Goal: Task Accomplishment & Management: Use online tool/utility

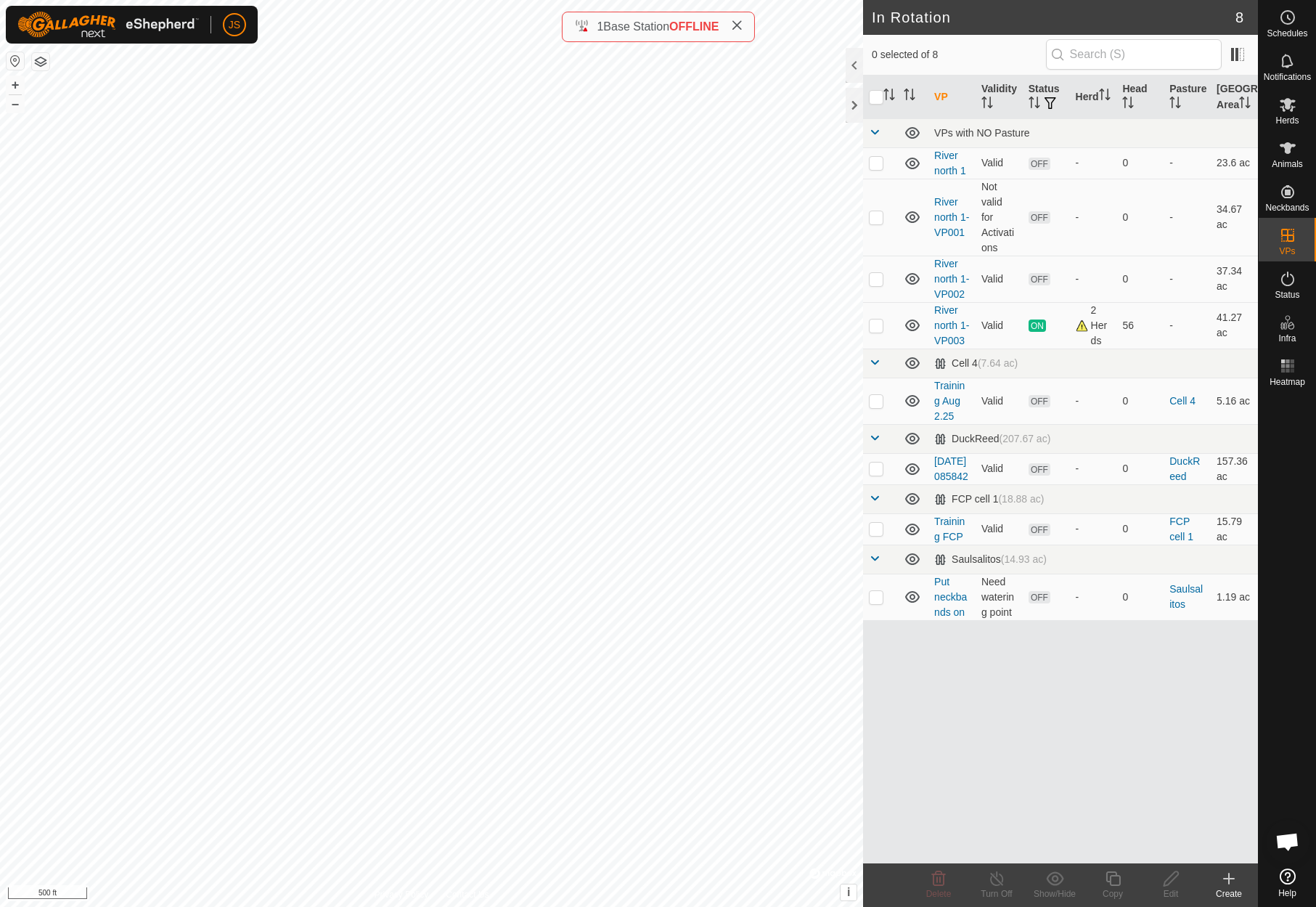
click at [1229, 875] on icon at bounding box center [1229, 878] width 0 height 10
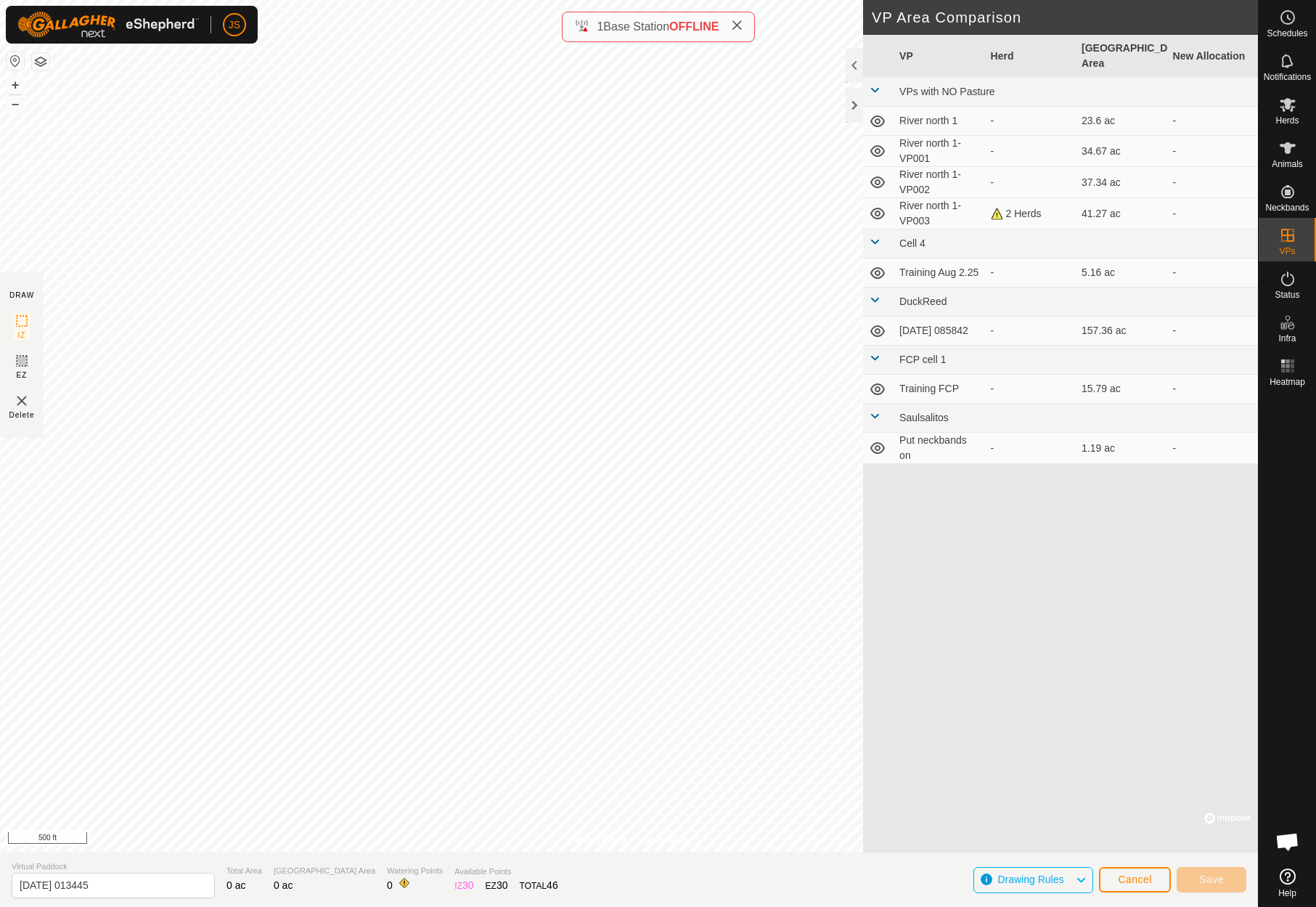
click at [1073, 873] on span "Drawing Rules" at bounding box center [1036, 881] width 77 height 19
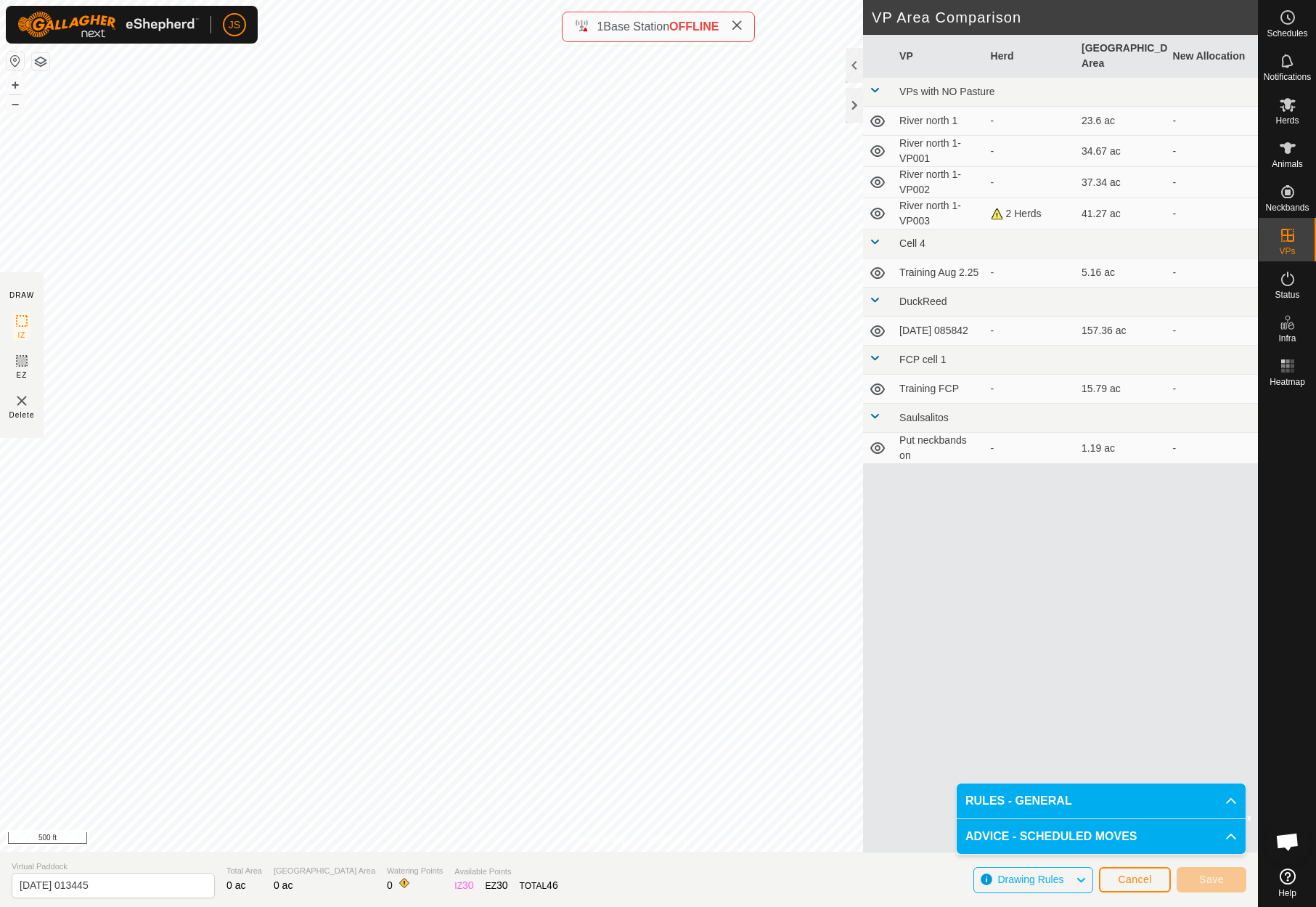
click at [1220, 796] on p-accordion-header "RULES - GENERAL" at bounding box center [1101, 802] width 289 height 35
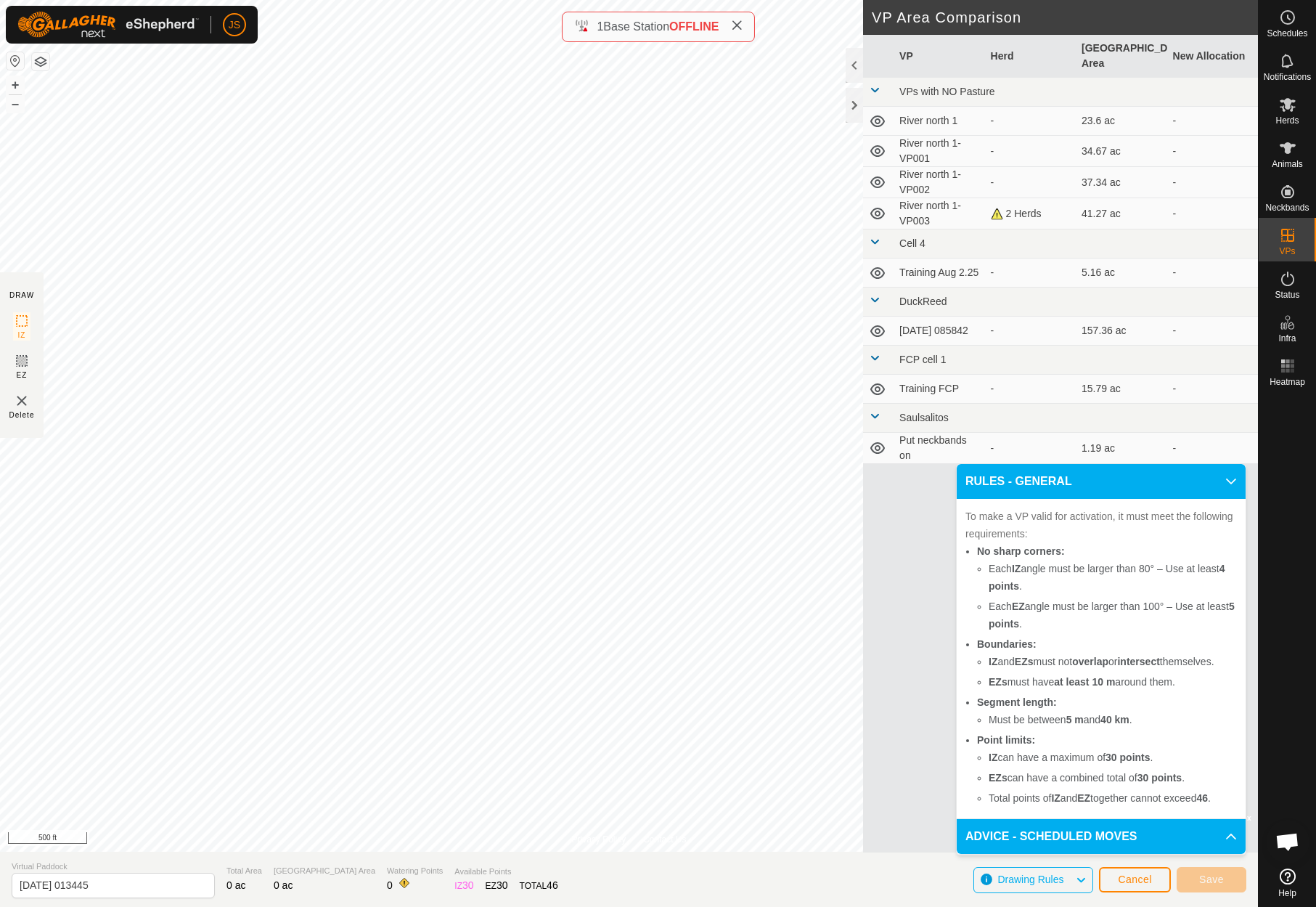
click at [1232, 833] on p-accordion-header "ADVICE - SCHEDULED MOVES" at bounding box center [1101, 837] width 289 height 35
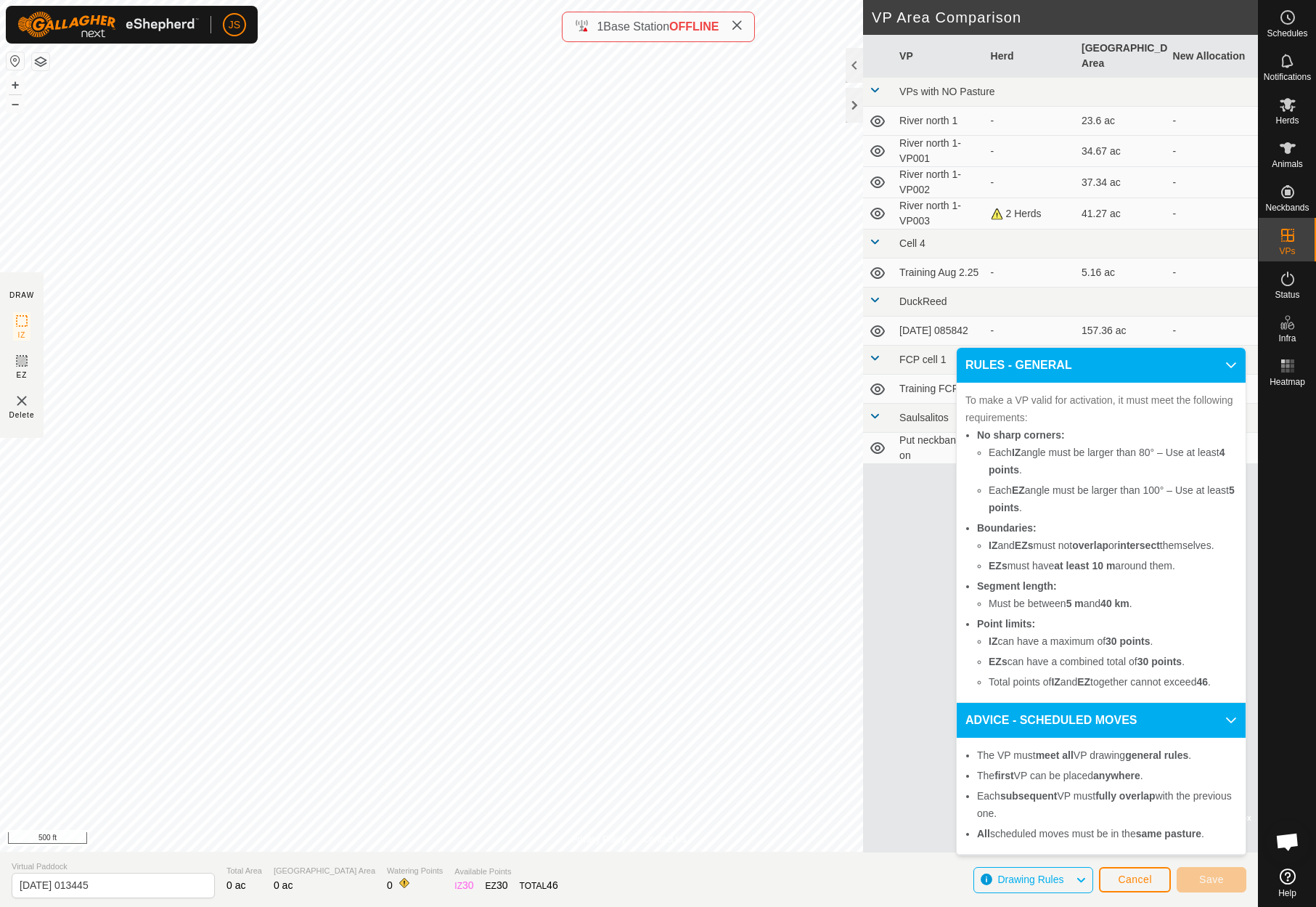
click at [1141, 881] on span "Cancel" at bounding box center [1135, 879] width 34 height 12
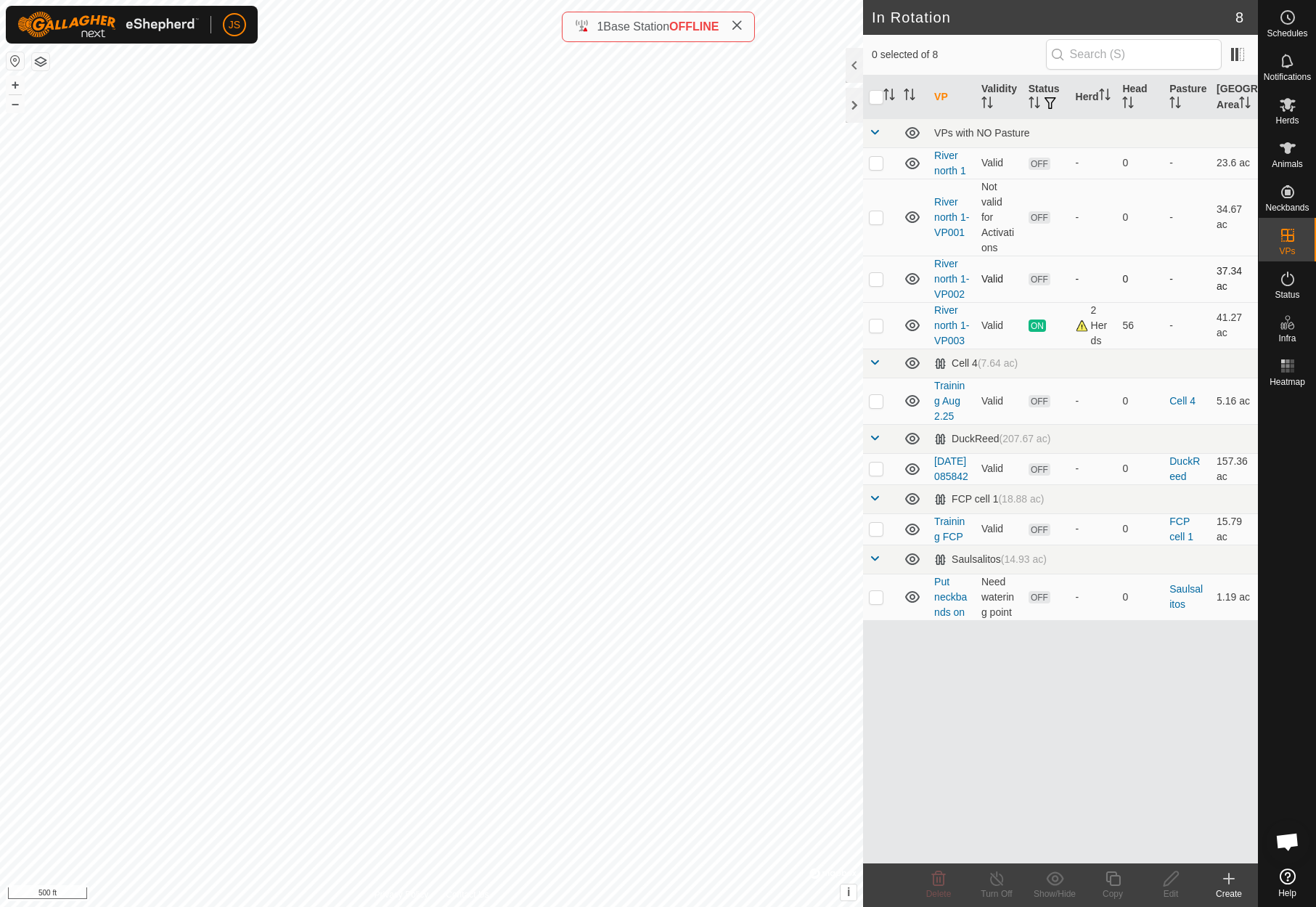
click at [876, 285] on p-checkbox at bounding box center [876, 279] width 14 height 12
checkbox input "true"
click at [1116, 872] on icon at bounding box center [1113, 879] width 18 height 18
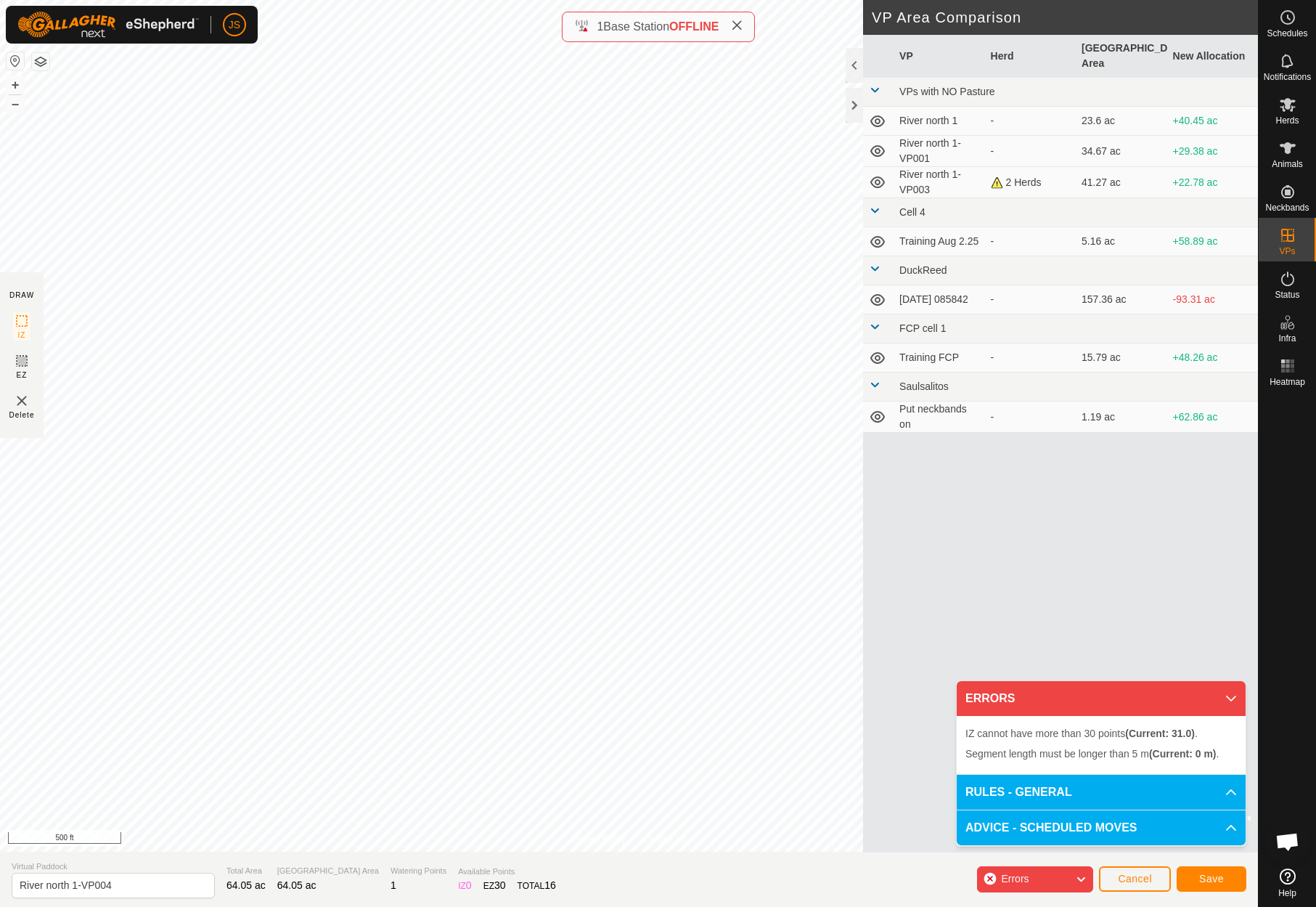
click at [1136, 877] on span "Cancel" at bounding box center [1135, 879] width 34 height 12
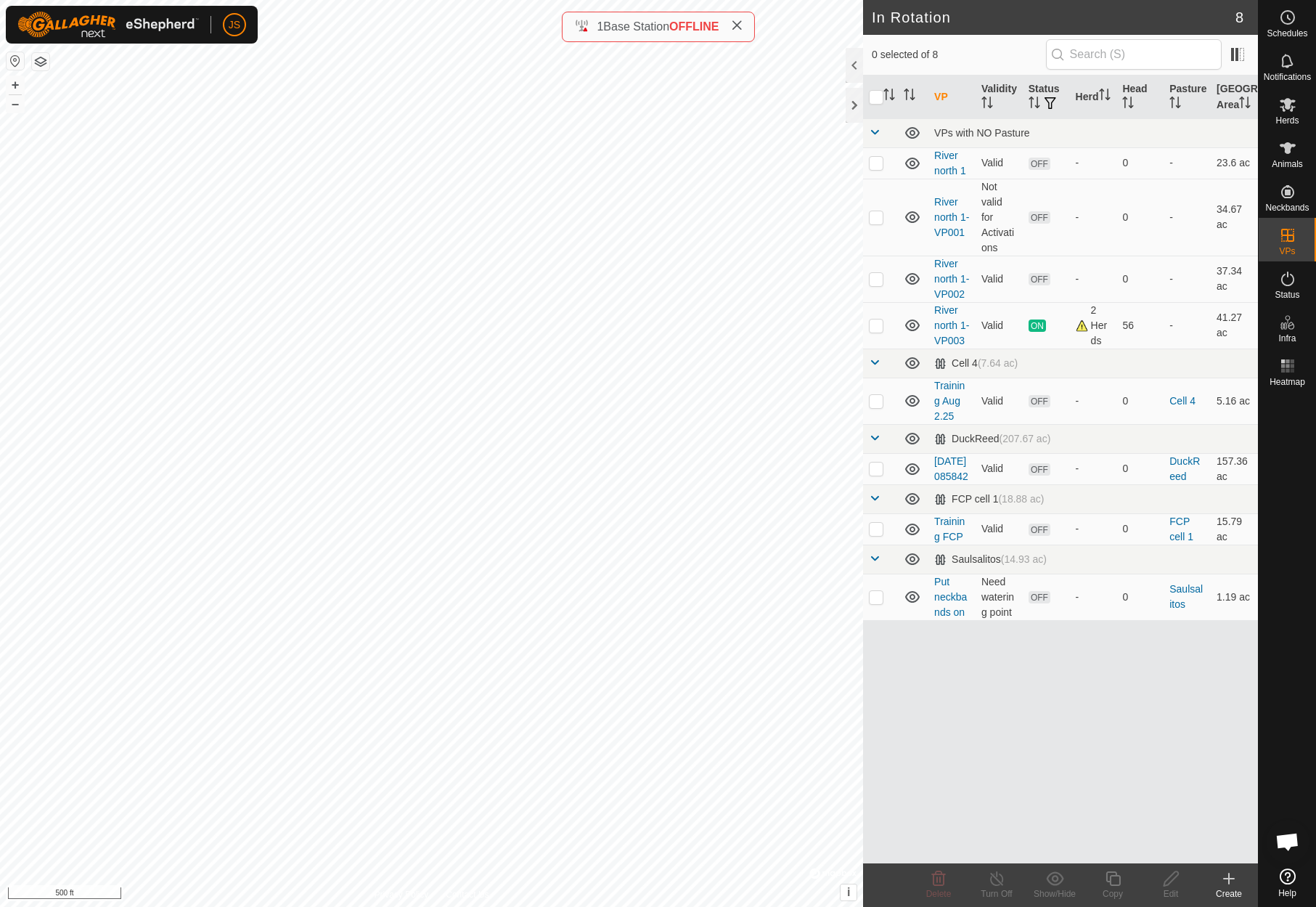
click at [1229, 877] on icon at bounding box center [1229, 878] width 0 height 10
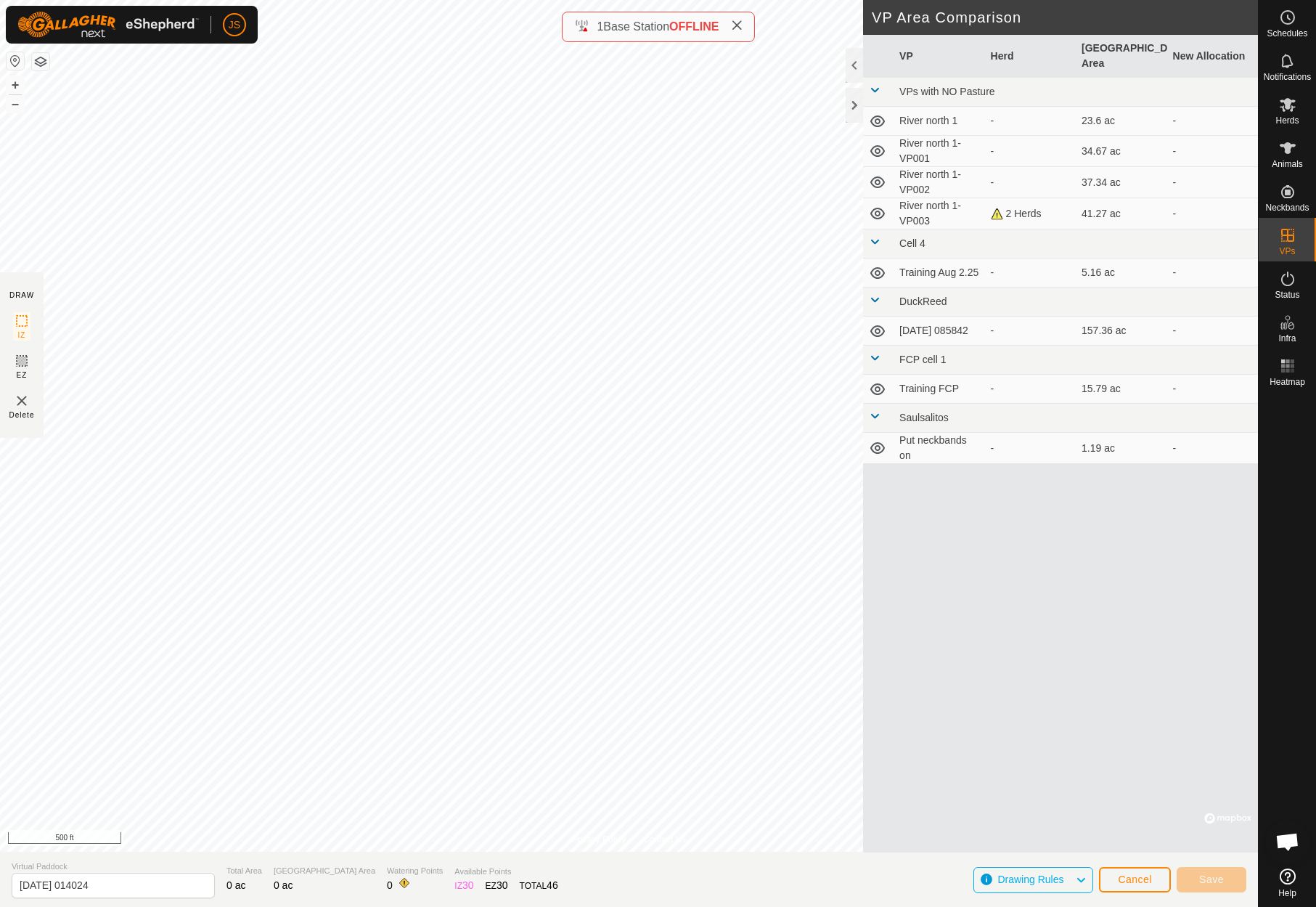
click at [954, 583] on div "Privacy Policy Contact Us Status: OFF Type: Inclusion Zone + – ⇧ i © Mapbox , ©…" at bounding box center [629, 454] width 1259 height 907
drag, startPoint x: 1132, startPoint y: 874, endPoint x: 1122, endPoint y: 870, distance: 10.8
click at [1131, 874] on span "Cancel" at bounding box center [1135, 879] width 34 height 12
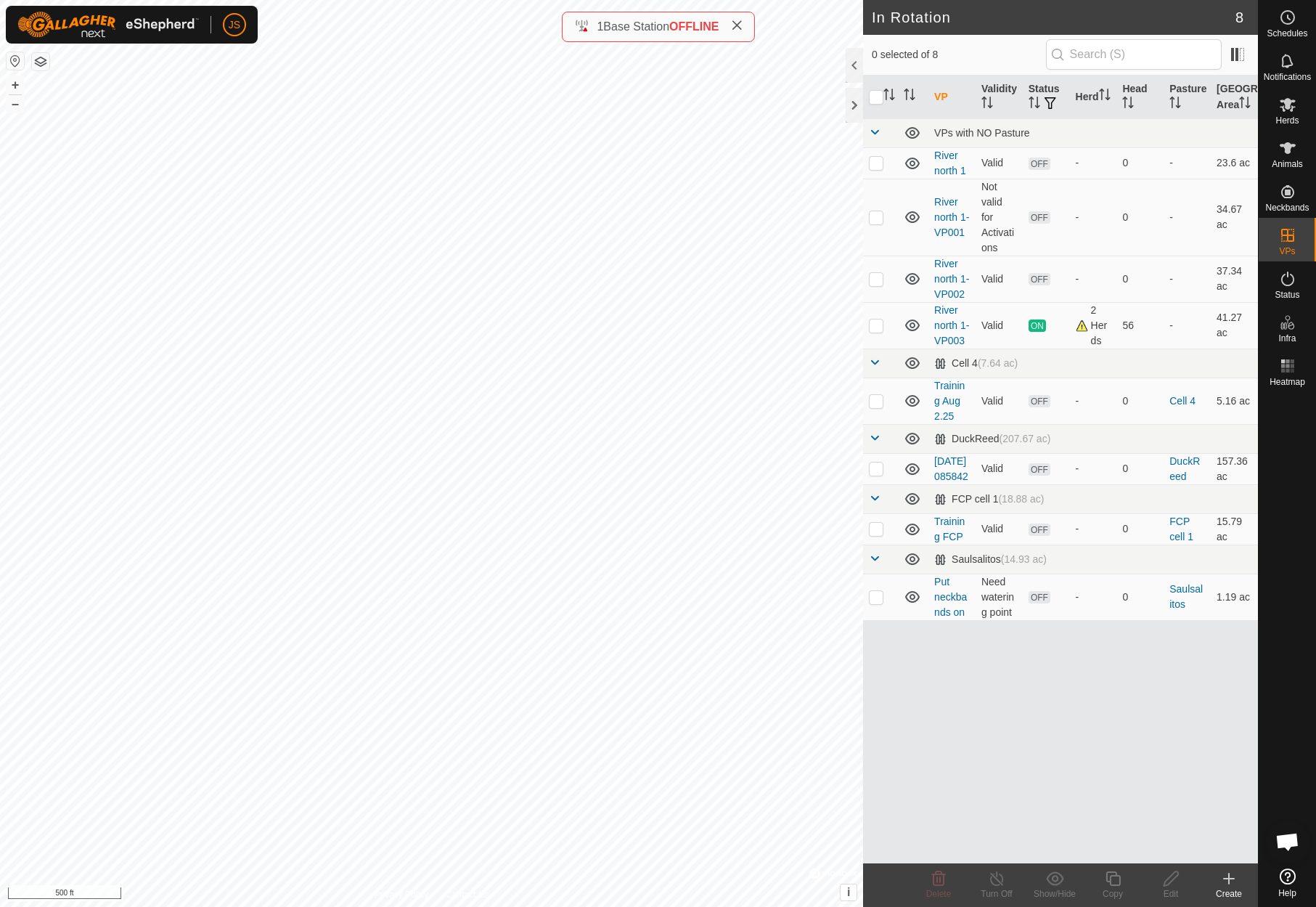
click at [1227, 879] on icon at bounding box center [1229, 879] width 10 height 0
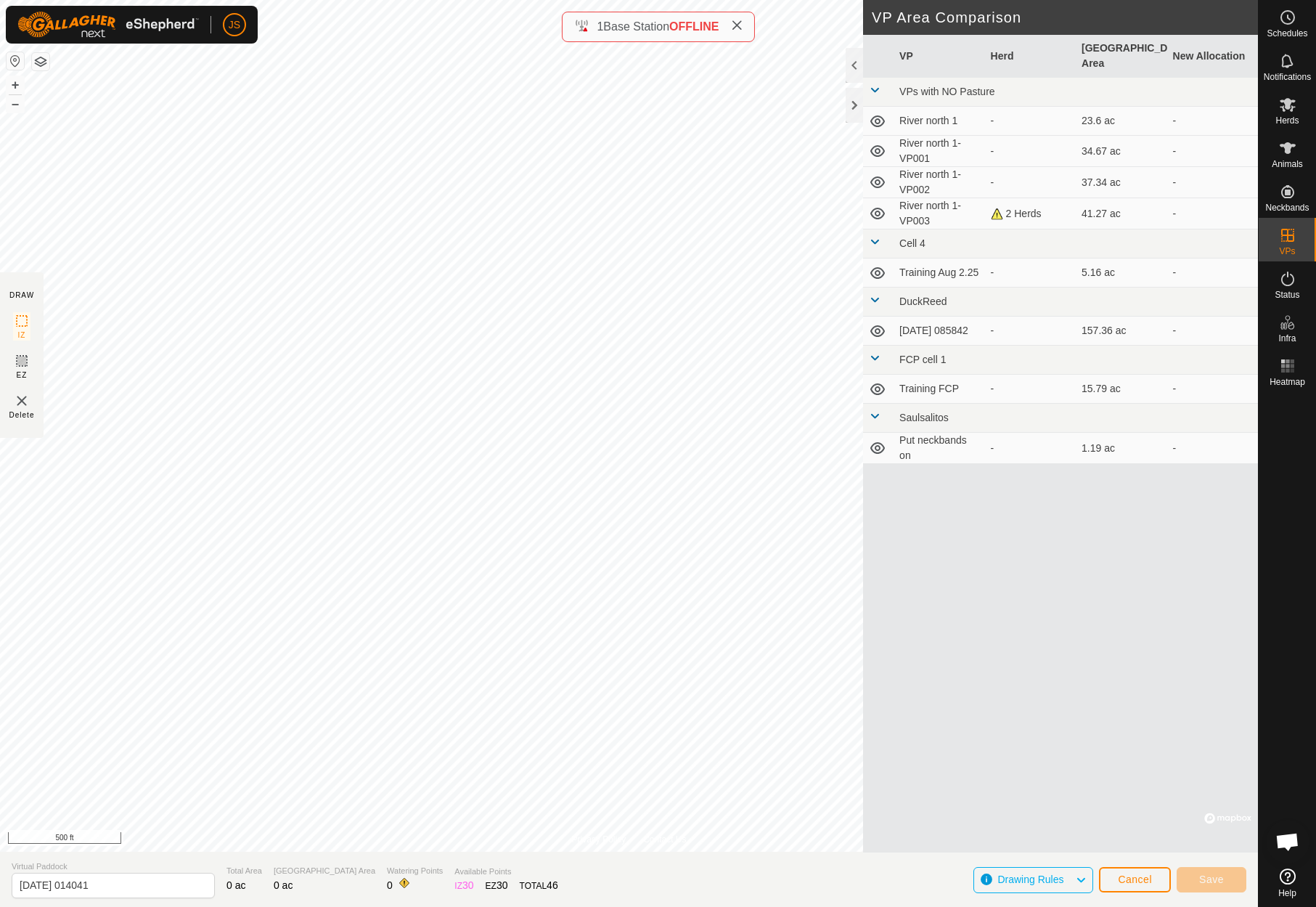
click at [1130, 875] on span "Cancel" at bounding box center [1135, 879] width 34 height 12
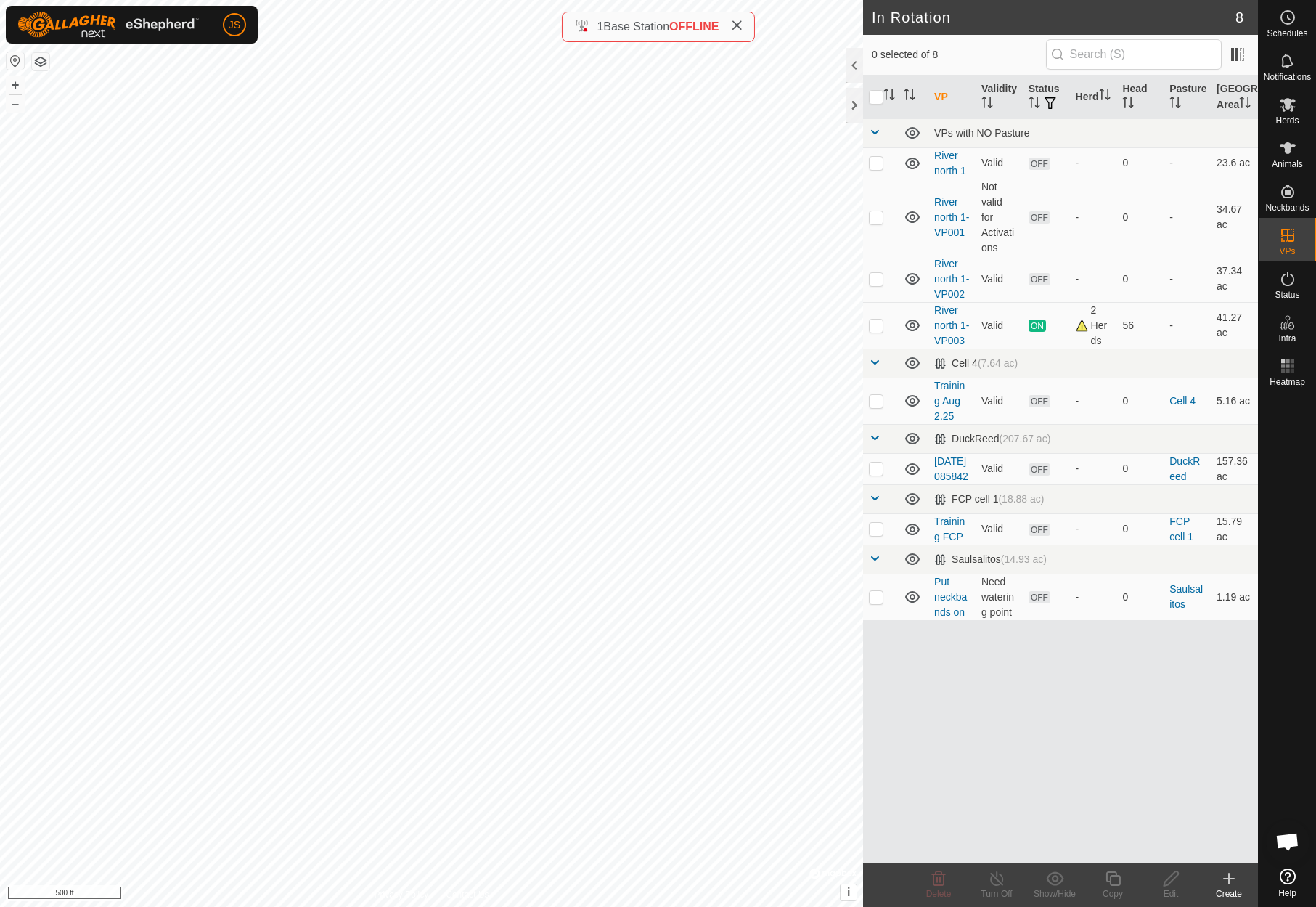
click at [1227, 877] on icon at bounding box center [1229, 879] width 18 height 18
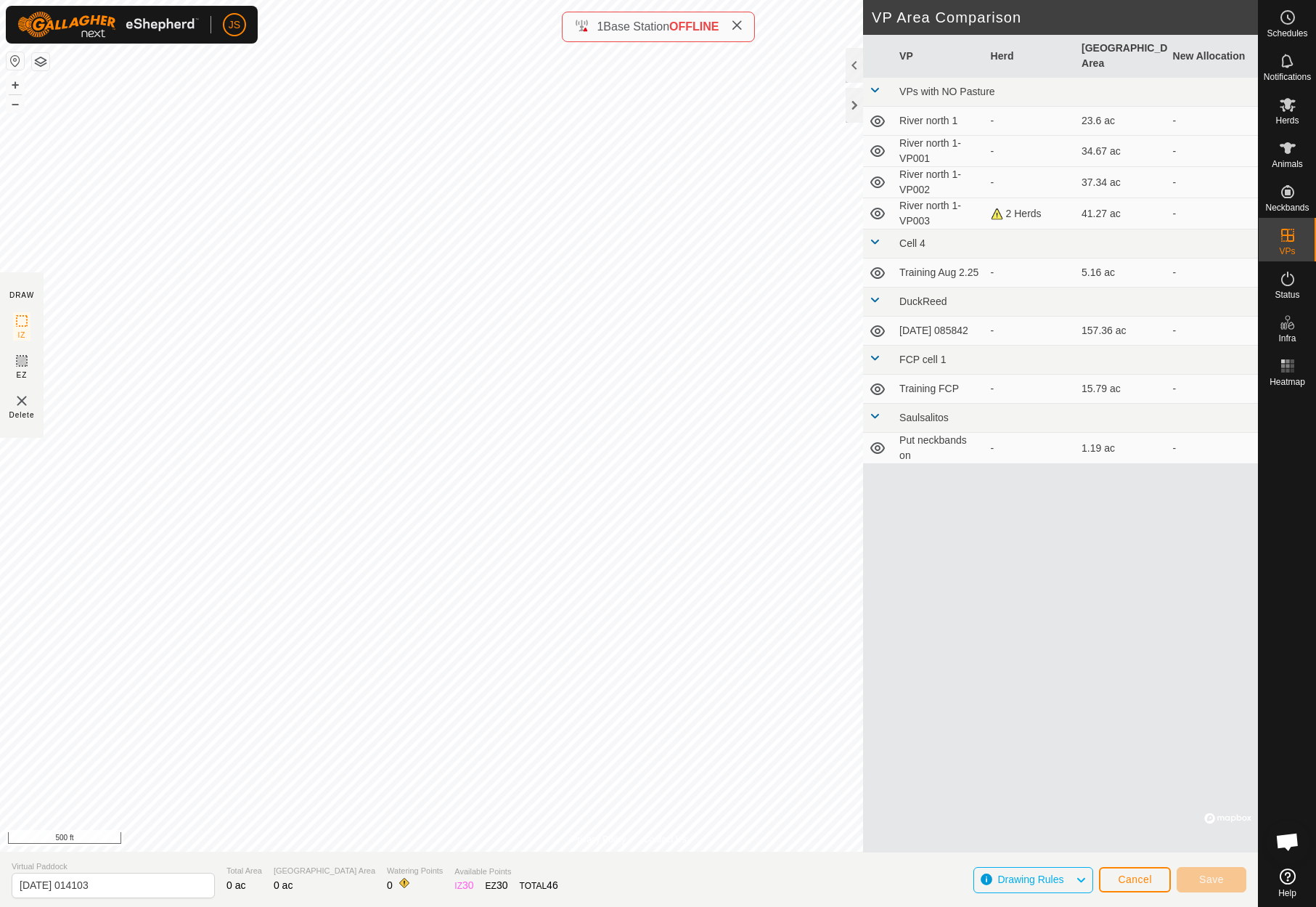
click at [1132, 879] on span "Cancel" at bounding box center [1135, 879] width 34 height 12
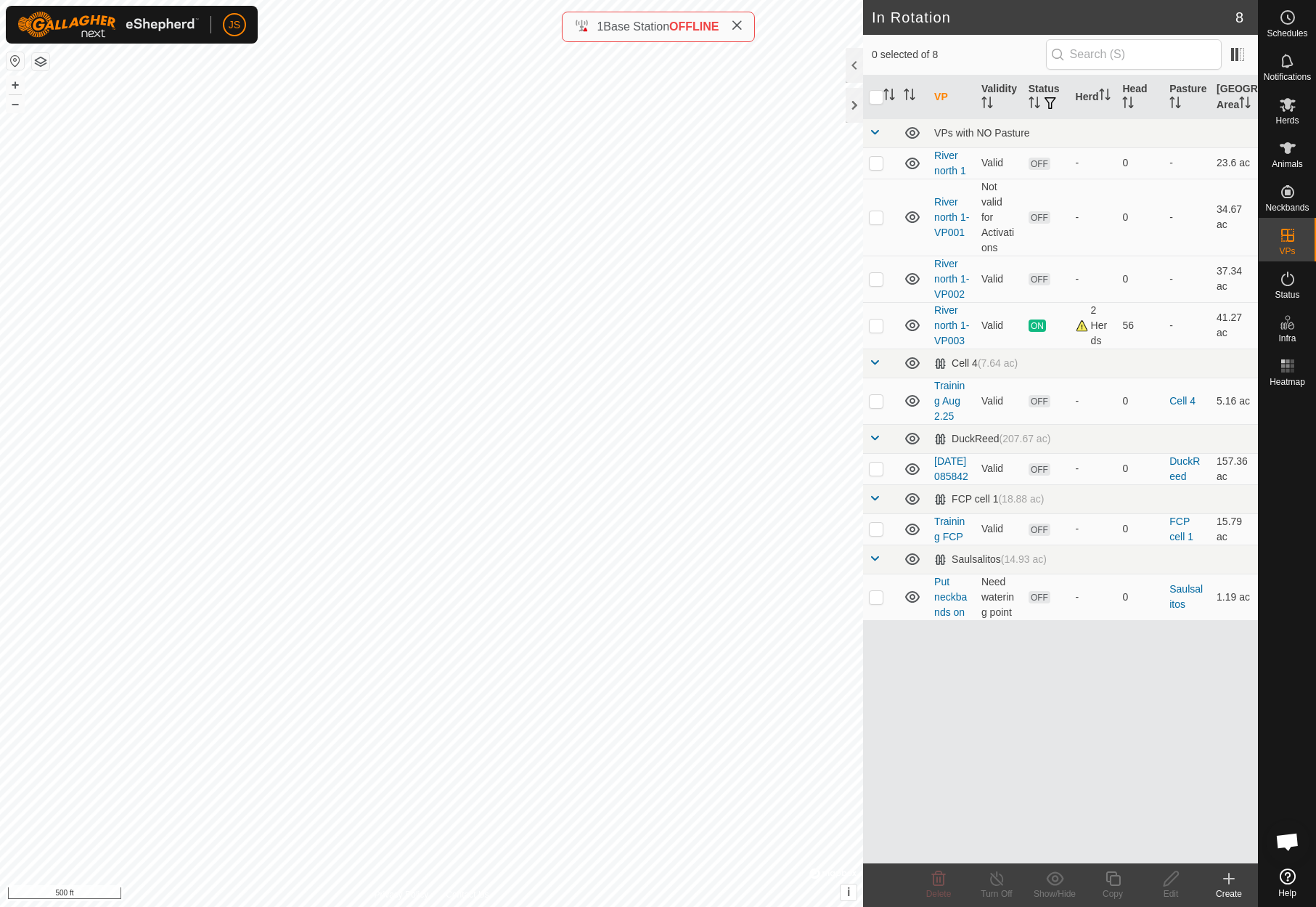
click at [1227, 879] on icon at bounding box center [1229, 879] width 10 height 0
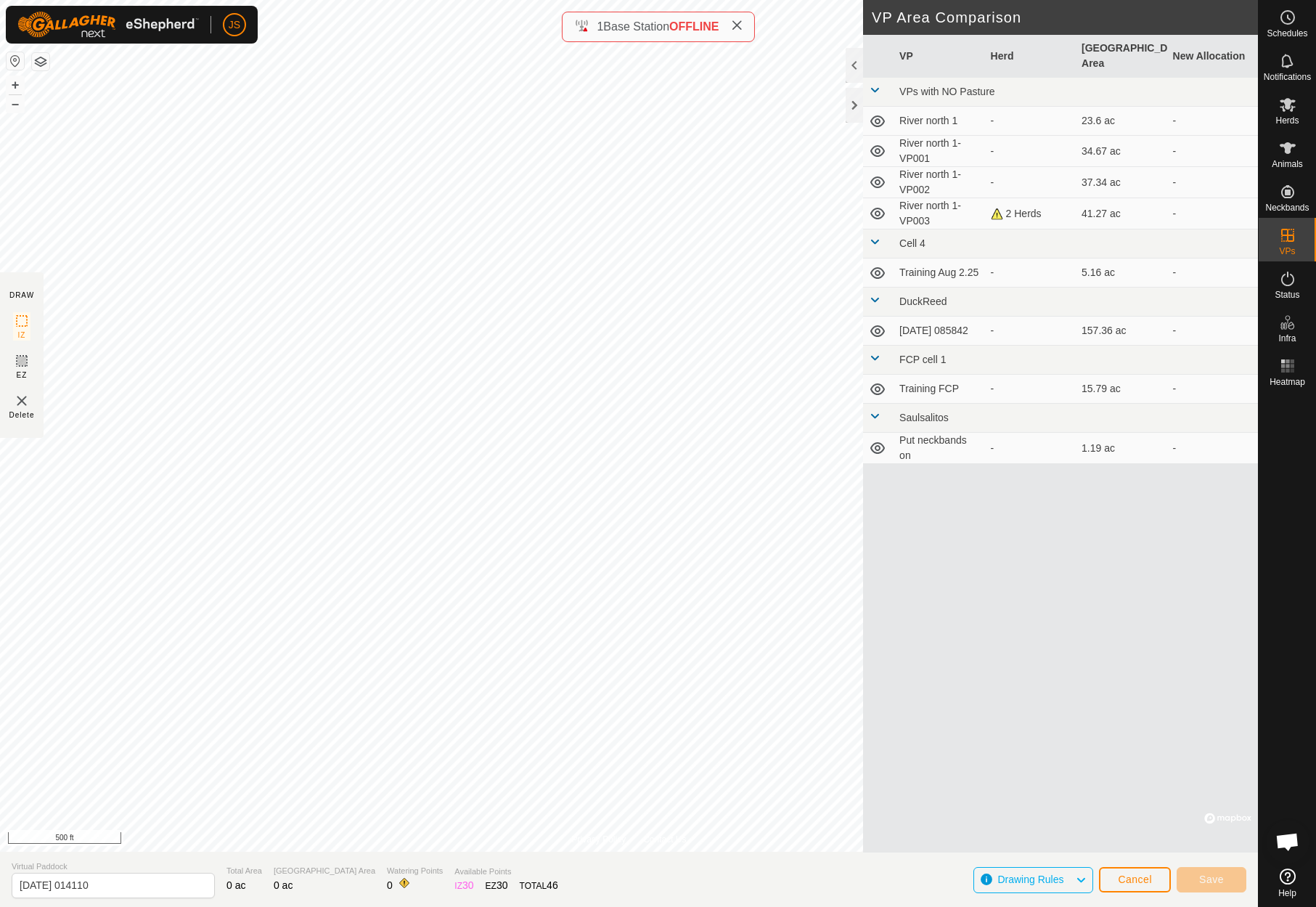
click at [1148, 877] on span "Cancel" at bounding box center [1135, 879] width 34 height 12
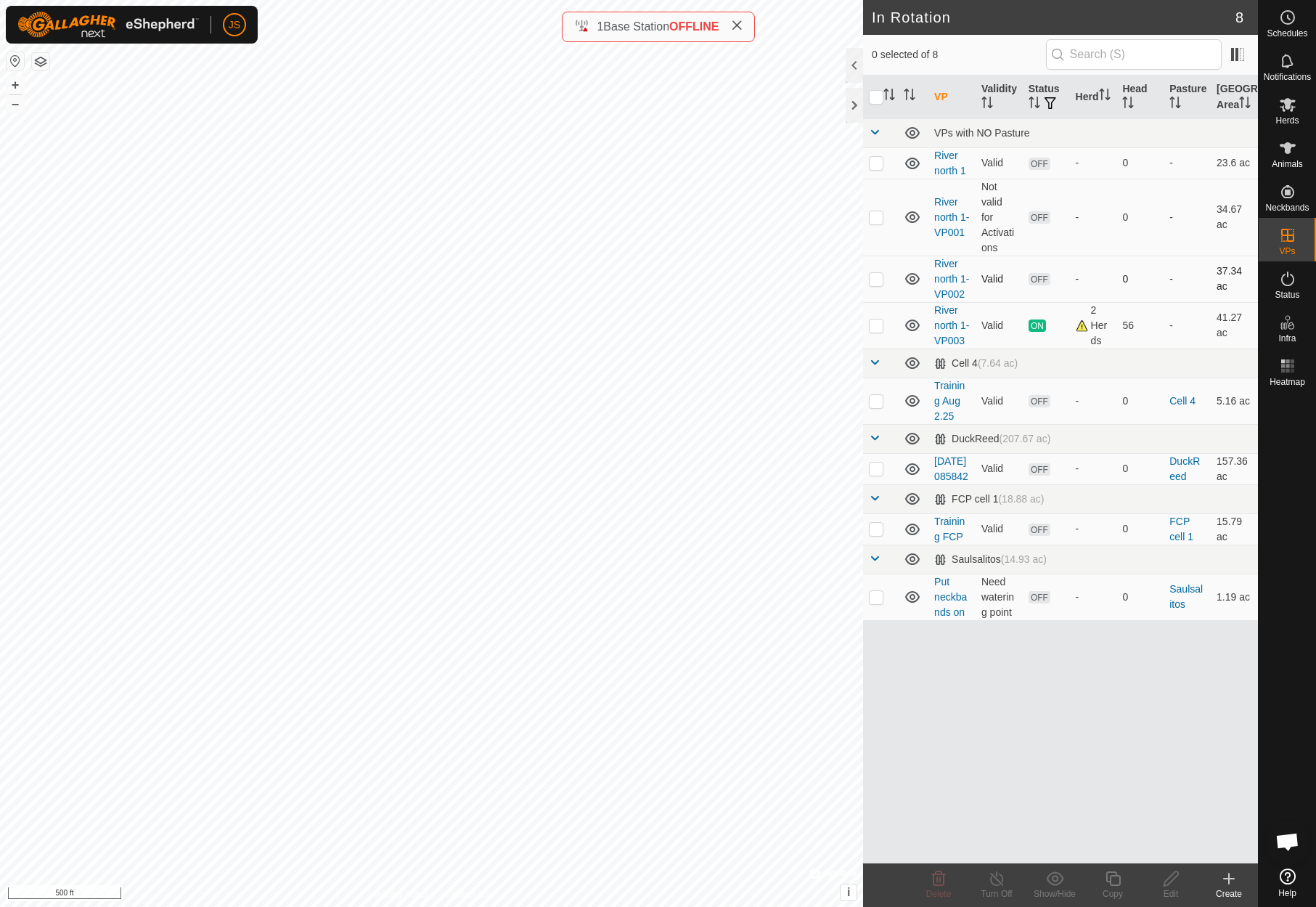
click at [876, 285] on p-checkbox at bounding box center [876, 279] width 14 height 12
click at [875, 285] on p-checkbox at bounding box center [876, 279] width 14 height 12
checkbox input "false"
click at [1229, 876] on icon at bounding box center [1229, 878] width 0 height 10
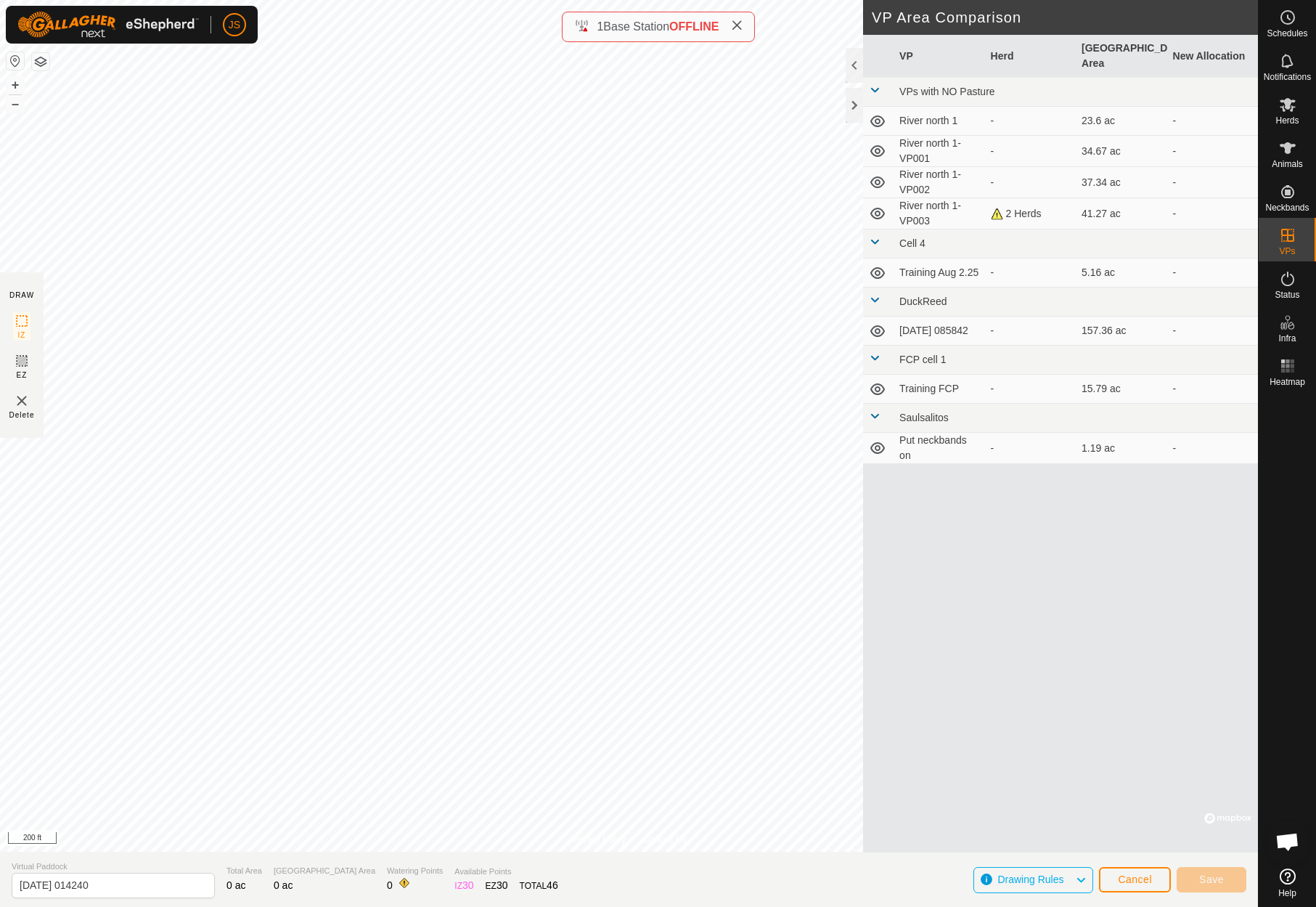
click at [1138, 877] on span "Cancel" at bounding box center [1135, 879] width 34 height 12
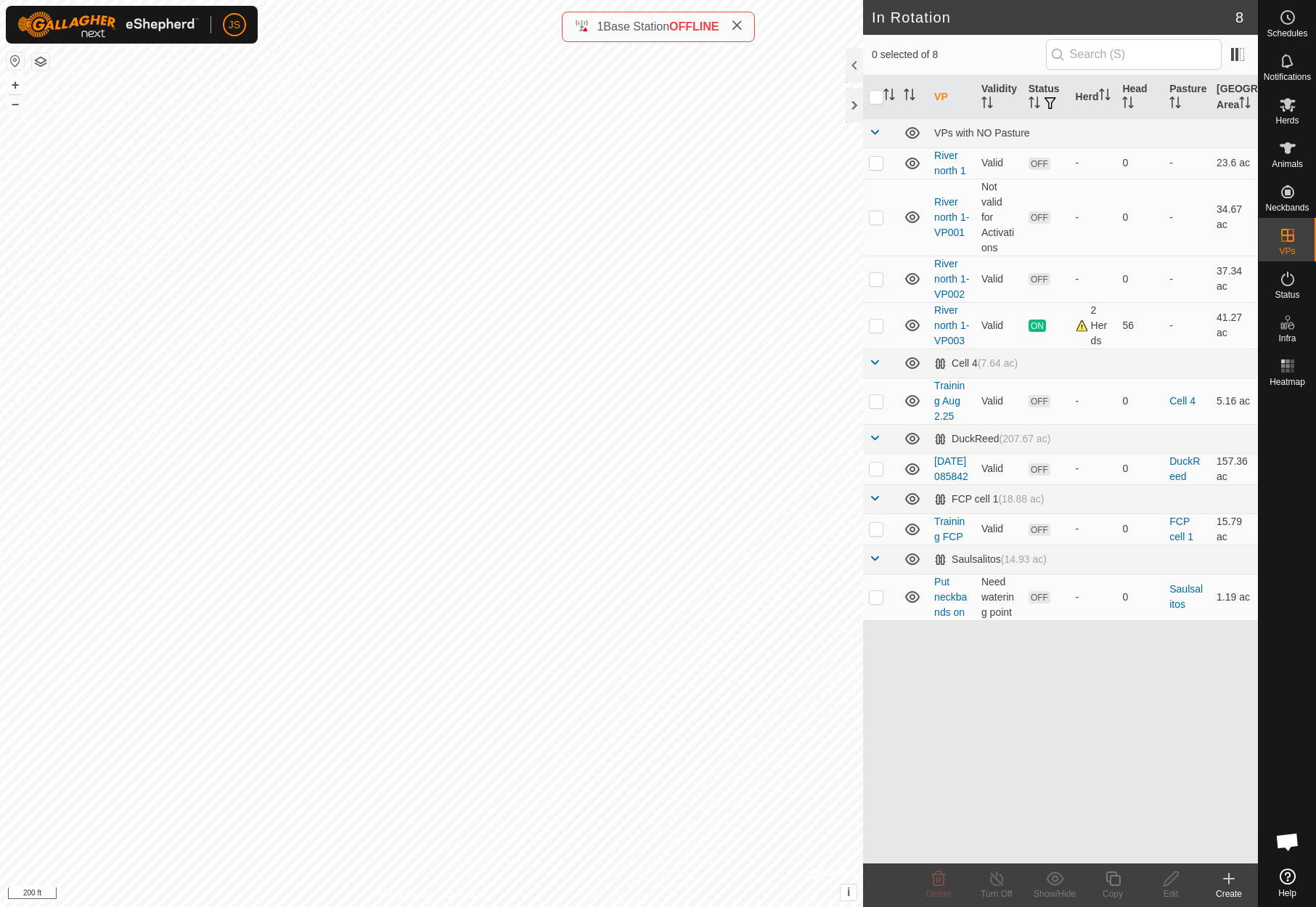
click at [1227, 875] on icon at bounding box center [1229, 879] width 18 height 18
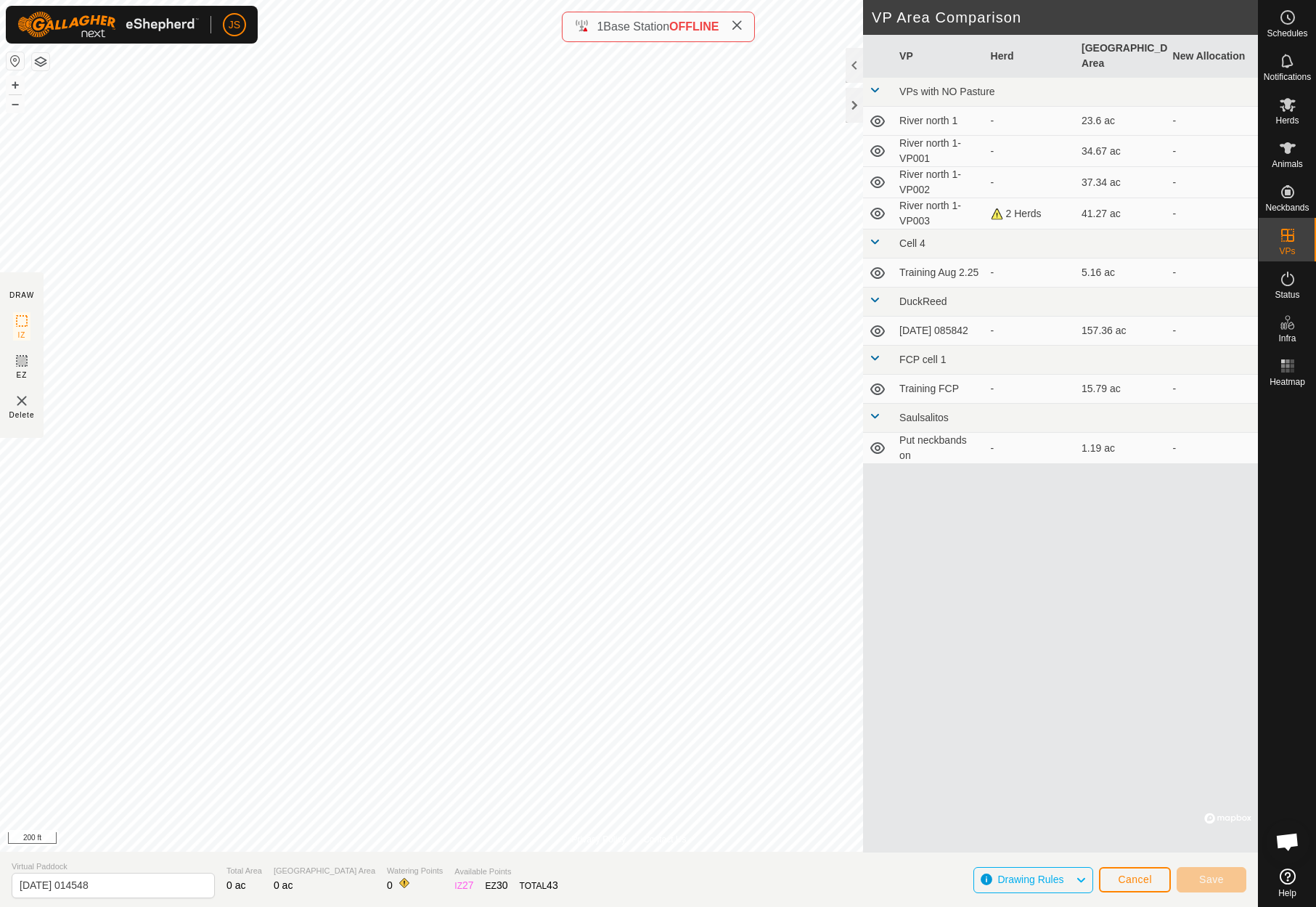
click at [1127, 875] on span "Cancel" at bounding box center [1135, 879] width 34 height 12
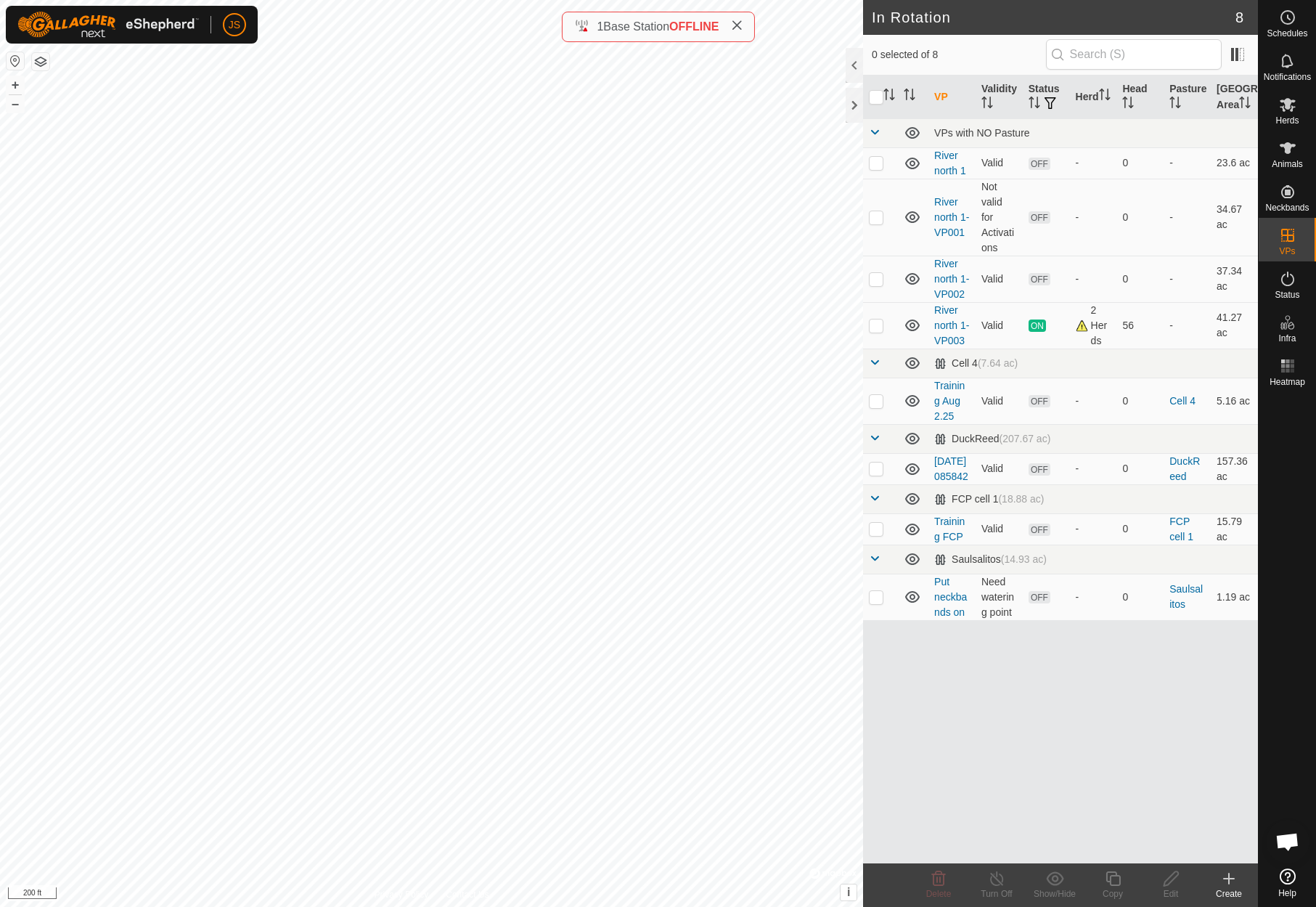
click at [1231, 875] on icon at bounding box center [1229, 879] width 18 height 18
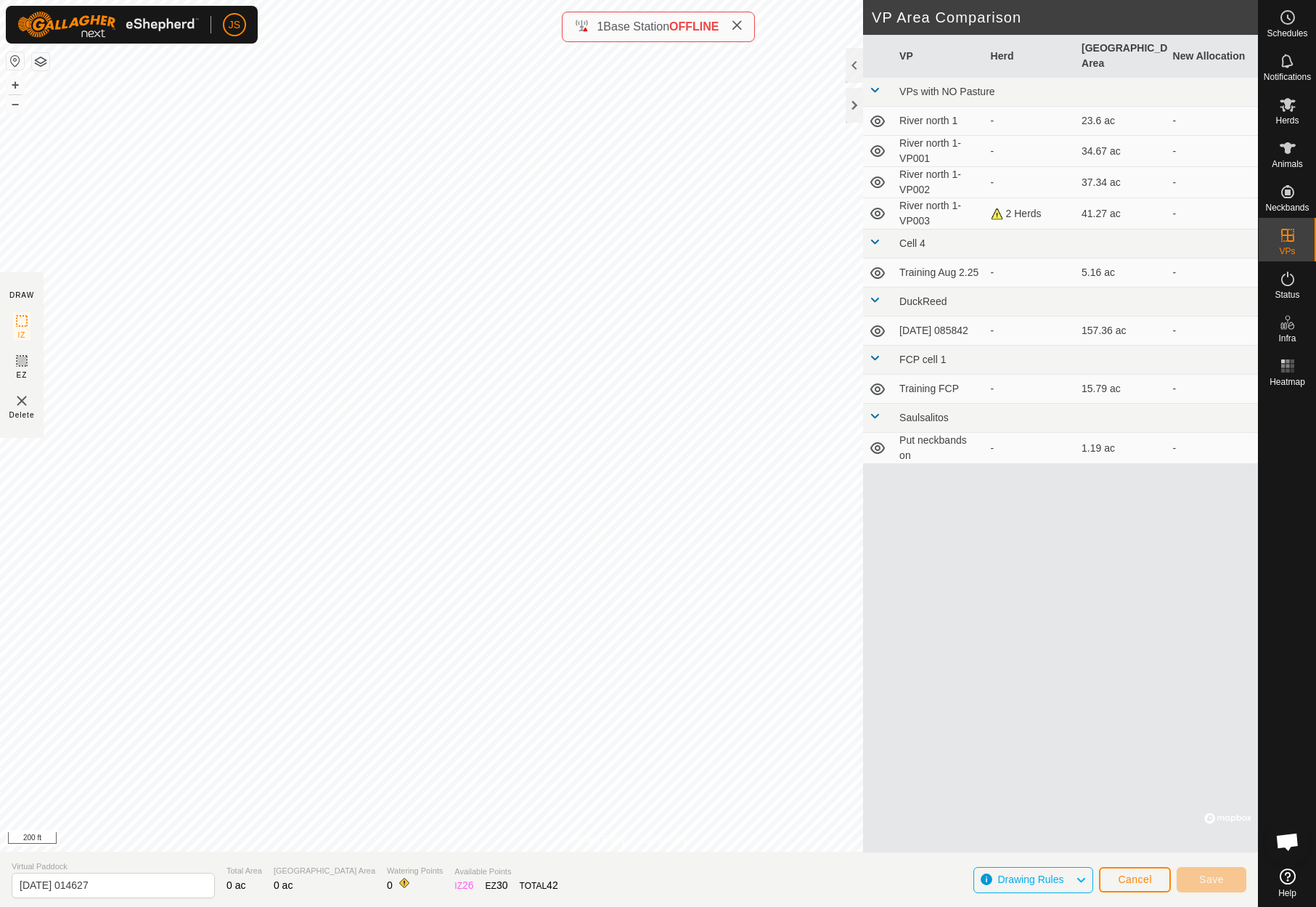
click at [1121, 873] on span "Cancel" at bounding box center [1135, 879] width 34 height 12
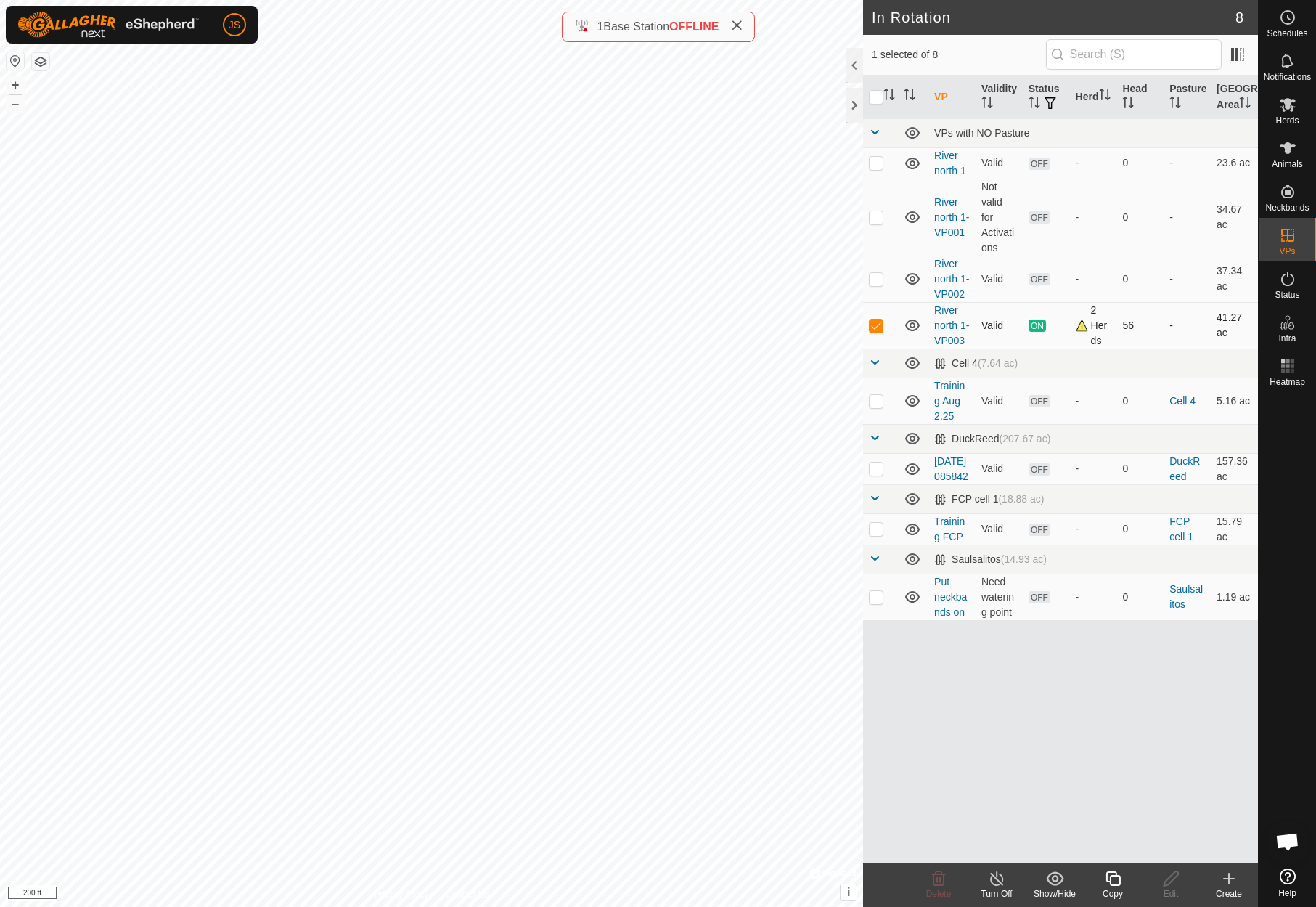
click at [873, 331] on p-checkbox at bounding box center [876, 325] width 14 height 12
checkbox input "false"
click at [1227, 873] on icon at bounding box center [1229, 879] width 18 height 18
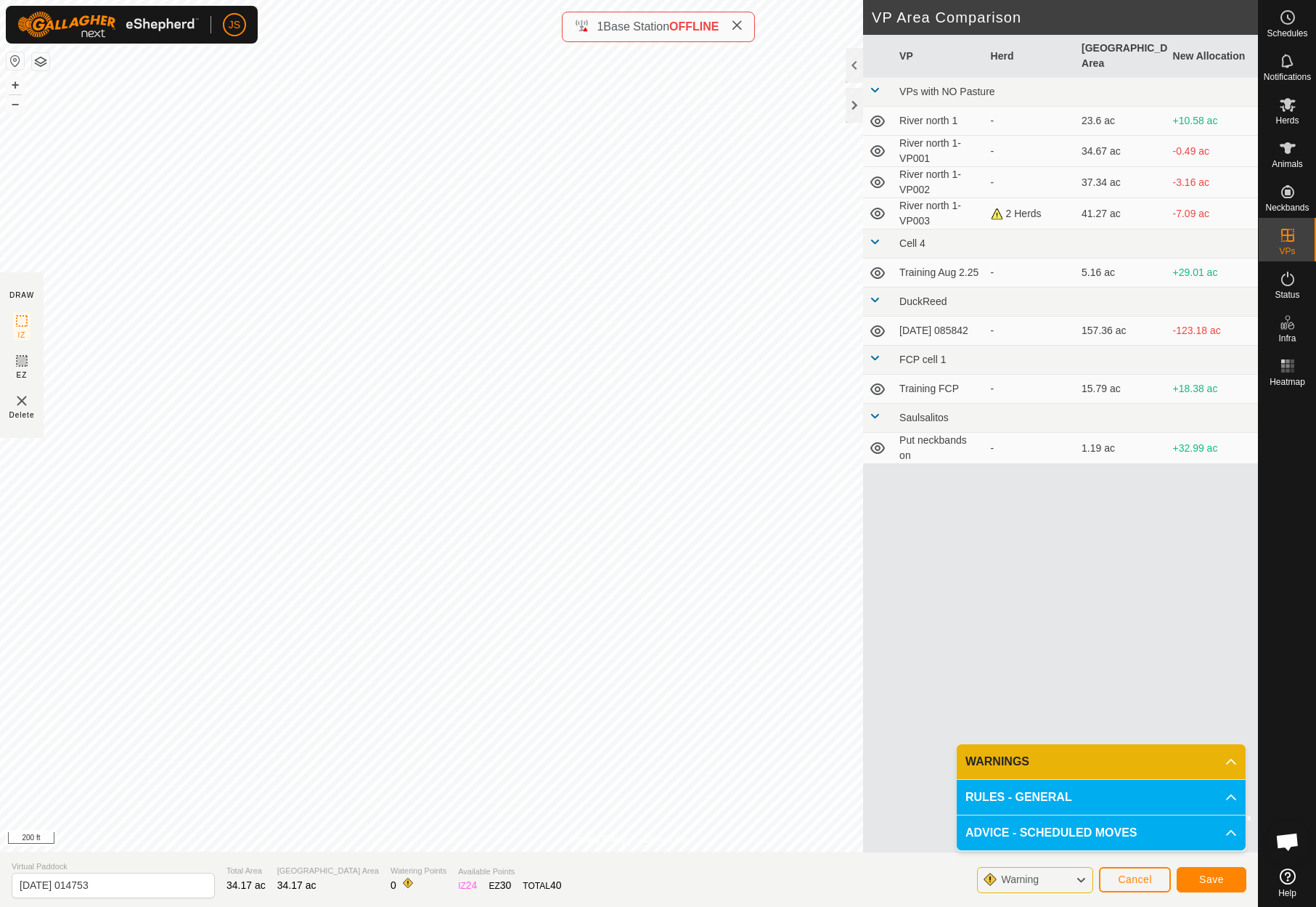
click at [1217, 877] on span "Save" at bounding box center [1211, 879] width 25 height 12
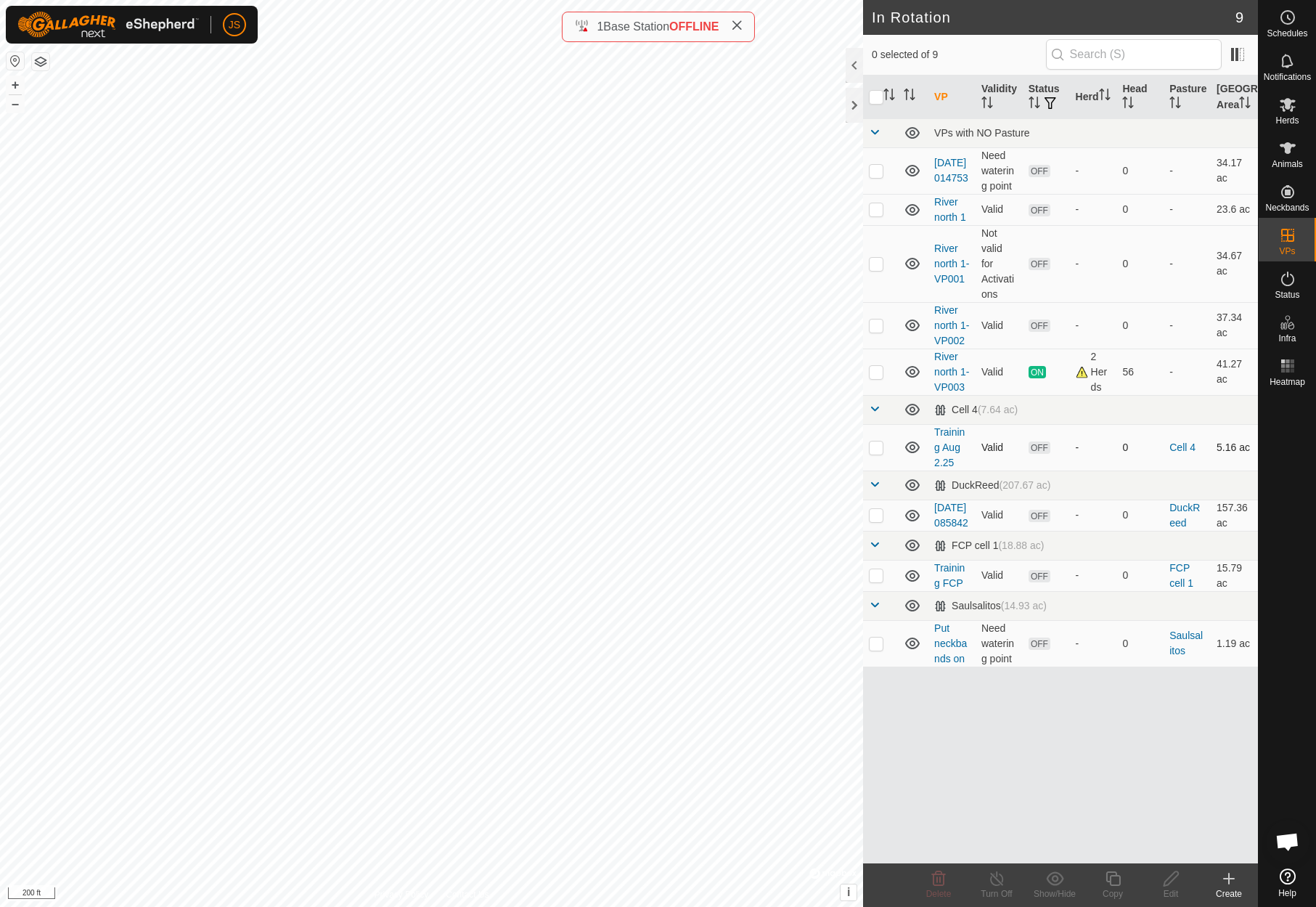
checkbox input "true"
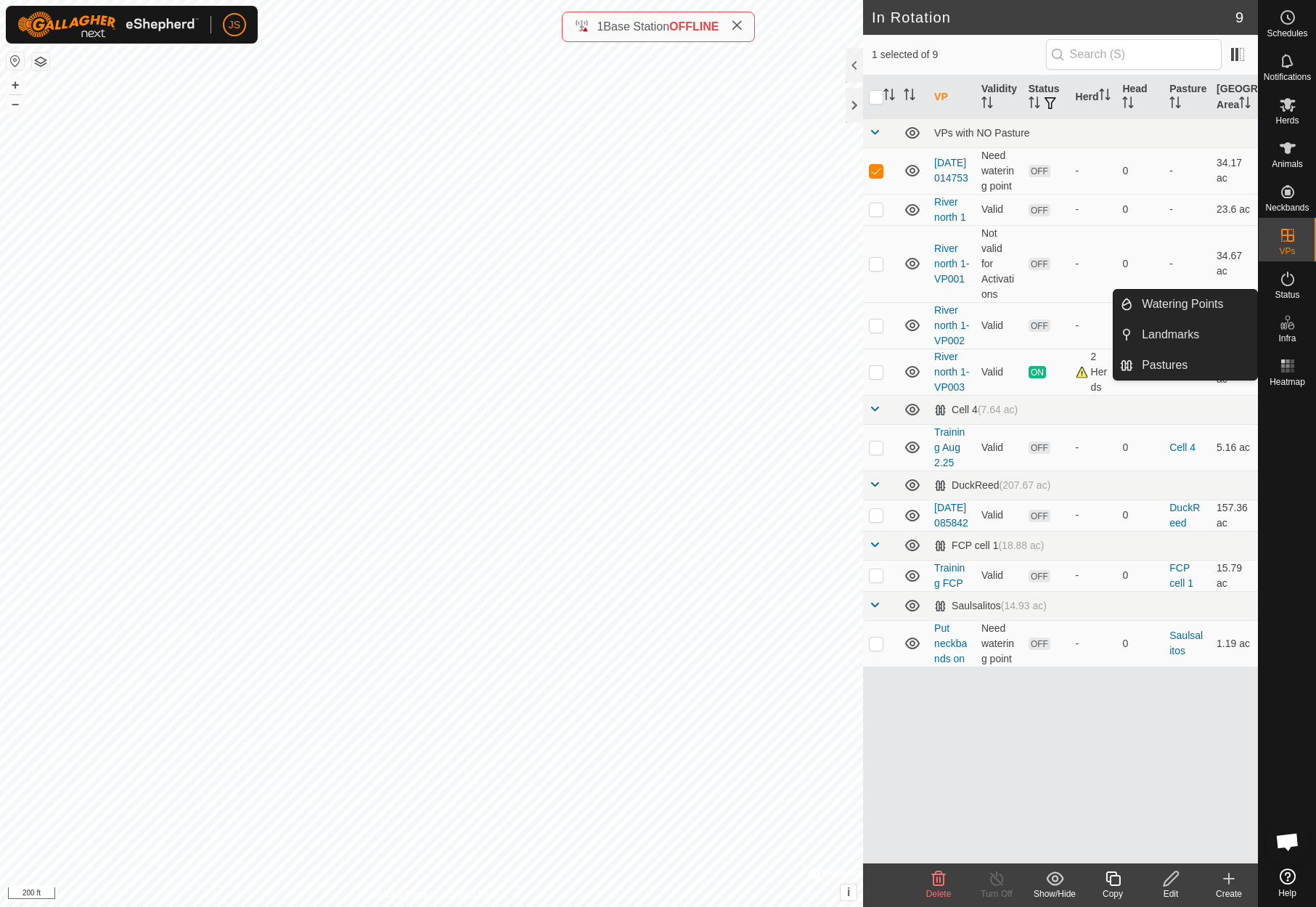
click at [1294, 330] on icon at bounding box center [1288, 323] width 18 height 18
click at [1156, 301] on link "Watering Points" at bounding box center [1195, 304] width 124 height 29
click at [1291, 331] on icon at bounding box center [1288, 323] width 18 height 18
click at [1188, 302] on link "Watering Points" at bounding box center [1195, 304] width 124 height 29
click at [1187, 334] on link "Landmarks" at bounding box center [1195, 335] width 124 height 29
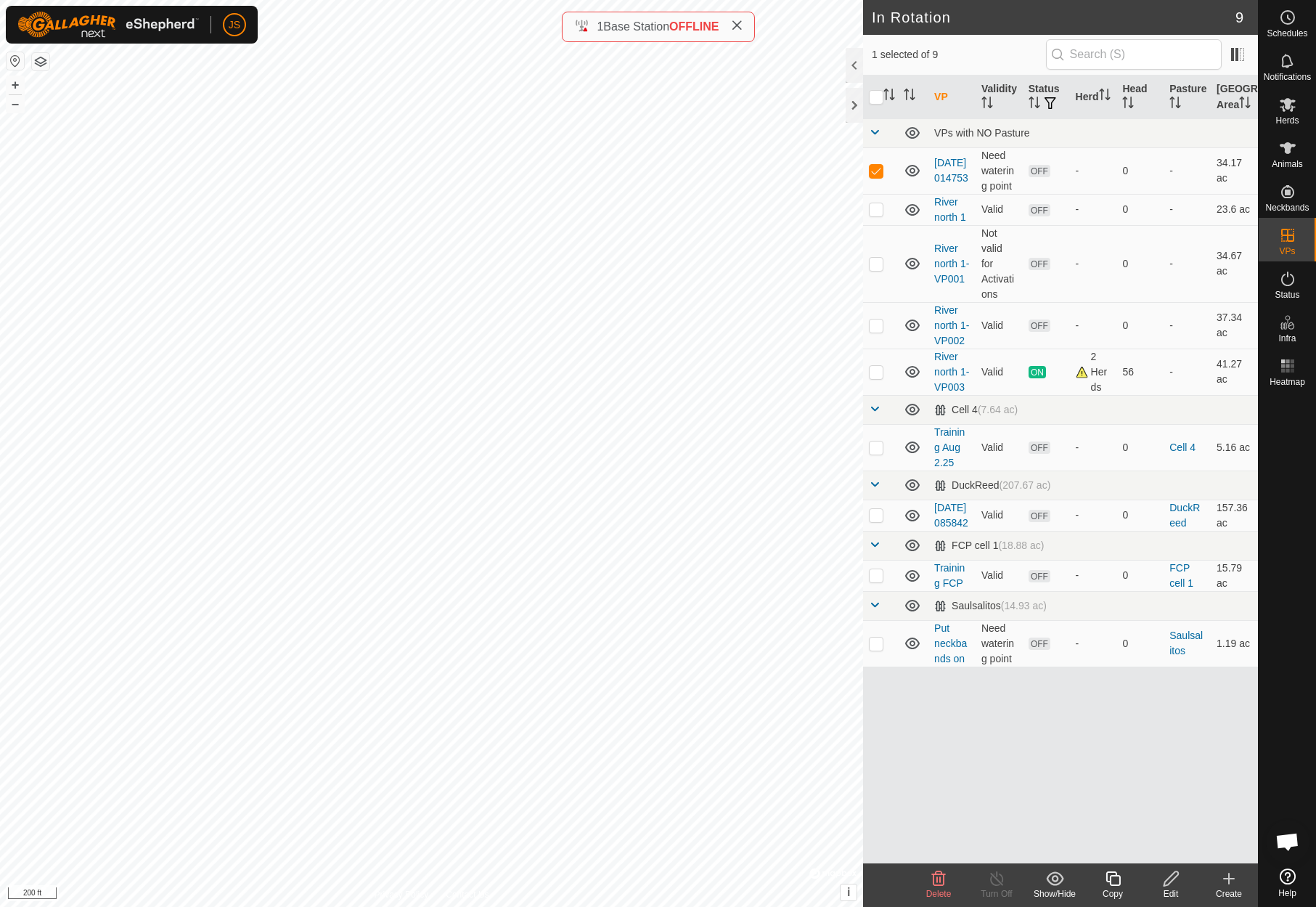
click at [1231, 881] on icon at bounding box center [1229, 879] width 18 height 18
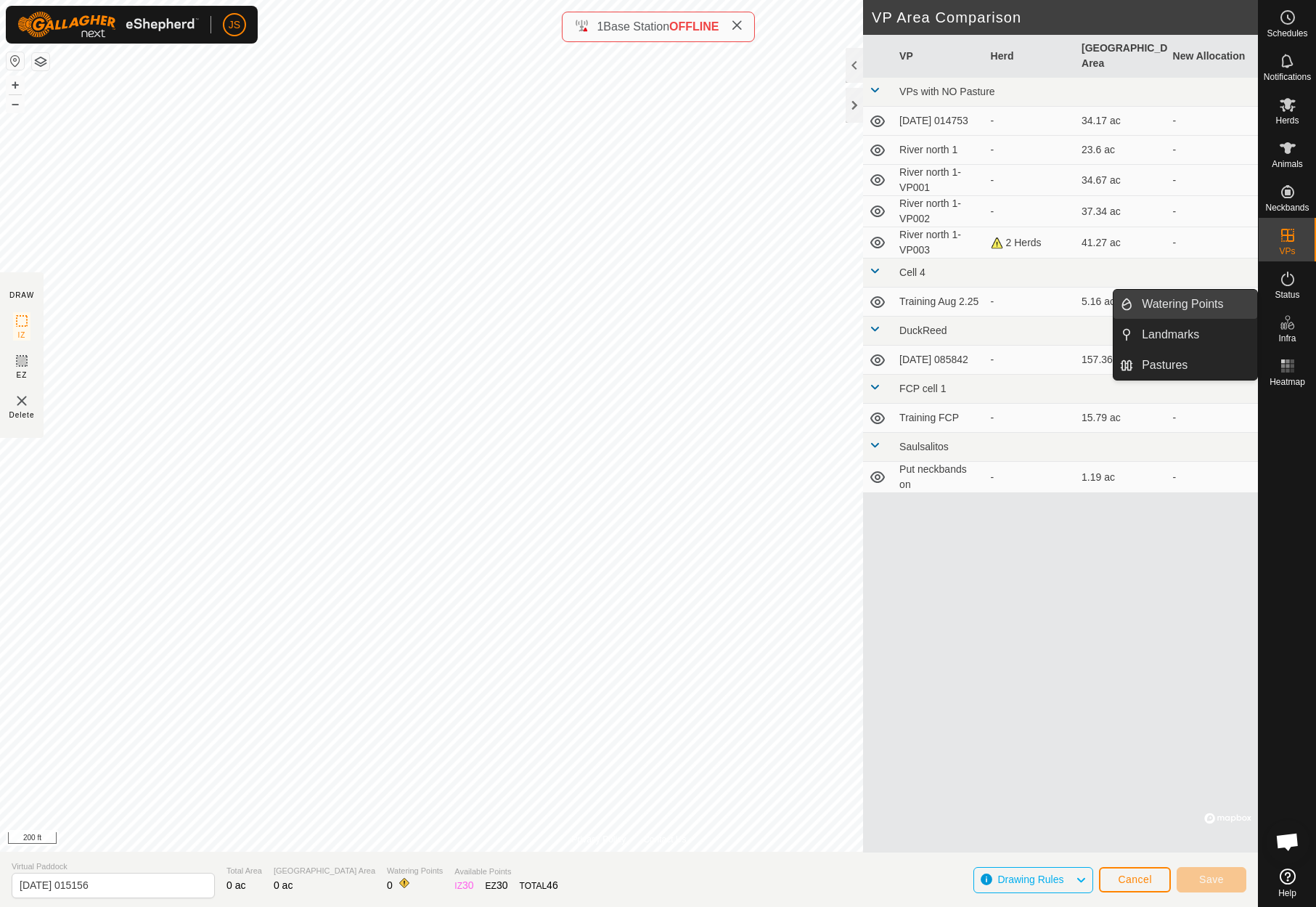
click at [1209, 302] on link "Watering Points" at bounding box center [1195, 304] width 124 height 29
